Goal: Task Accomplishment & Management: Manage account settings

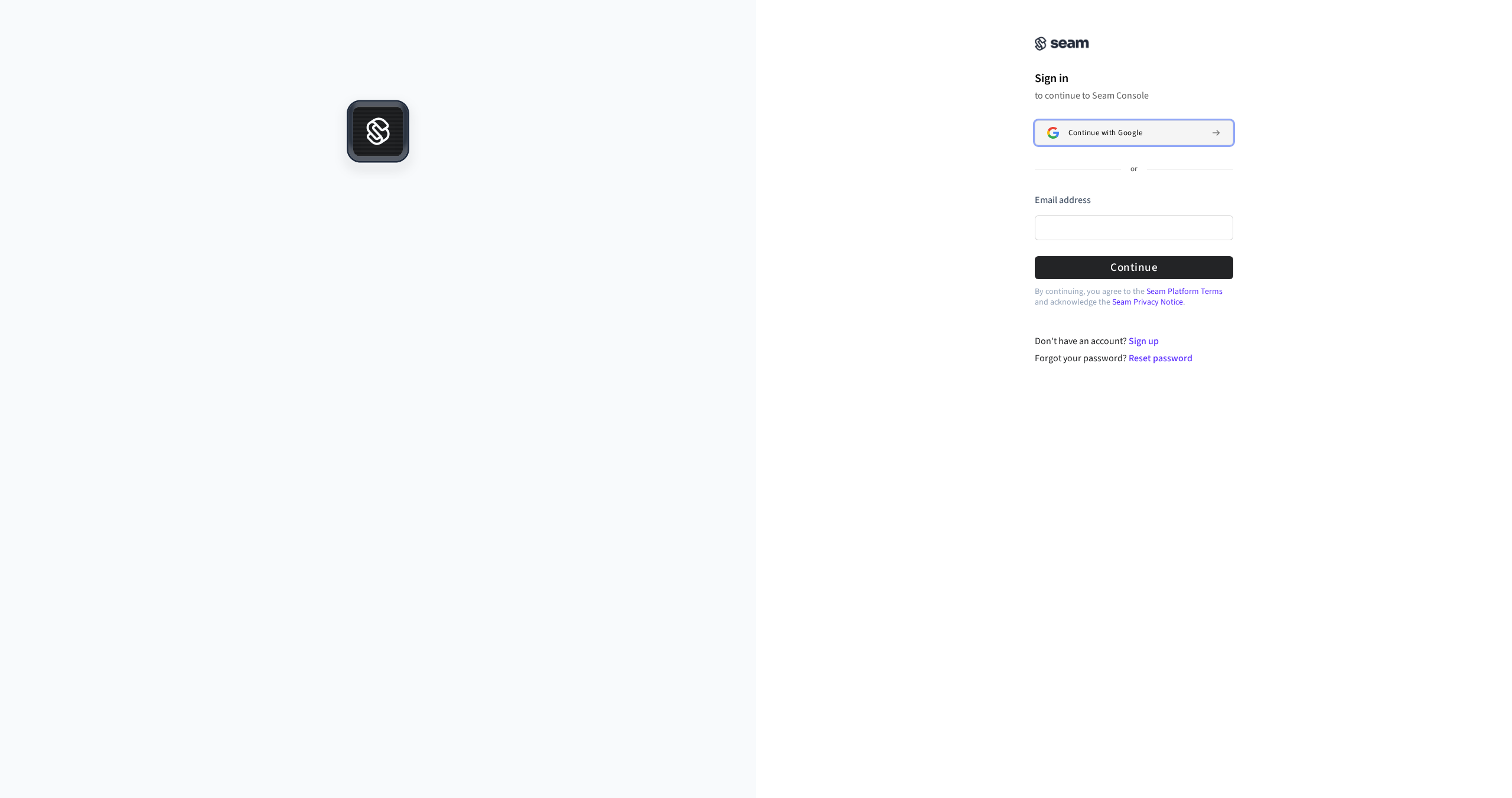
click at [1117, 134] on span "Continue with Google" at bounding box center [1105, 133] width 74 height 10
